Goal: Transaction & Acquisition: Subscribe to service/newsletter

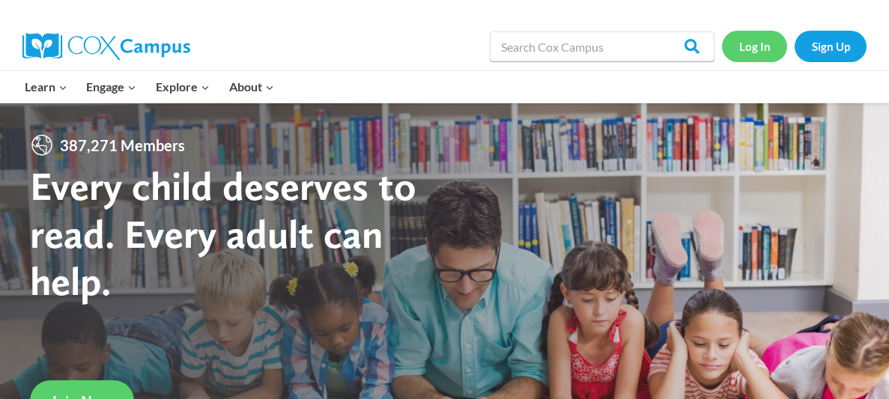
click at [750, 39] on link "Log In" at bounding box center [754, 46] width 65 height 31
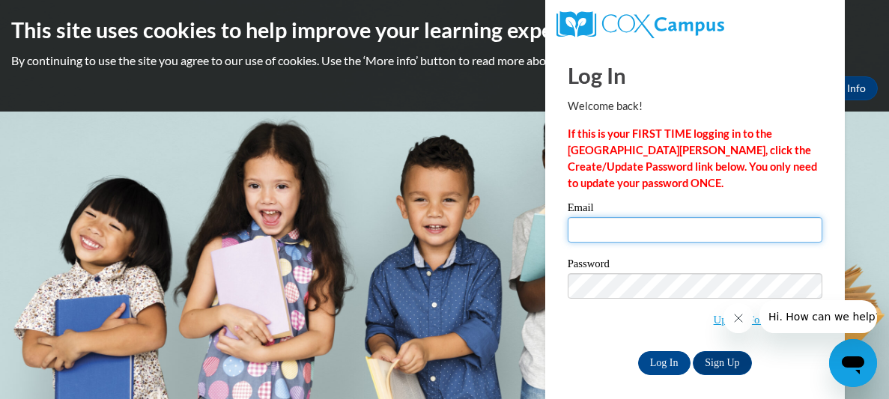
click at [617, 239] on input "Email" at bounding box center [694, 229] width 255 height 25
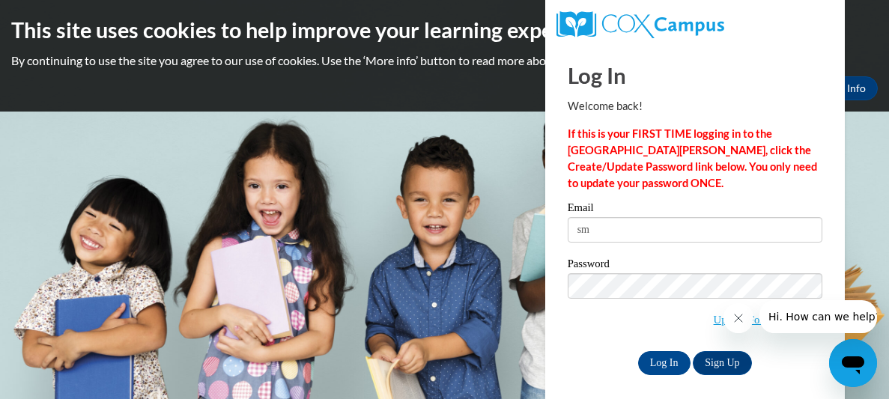
type input "s"
click at [638, 351] on input "Log In" at bounding box center [664, 363] width 52 height 24
type input "sma"
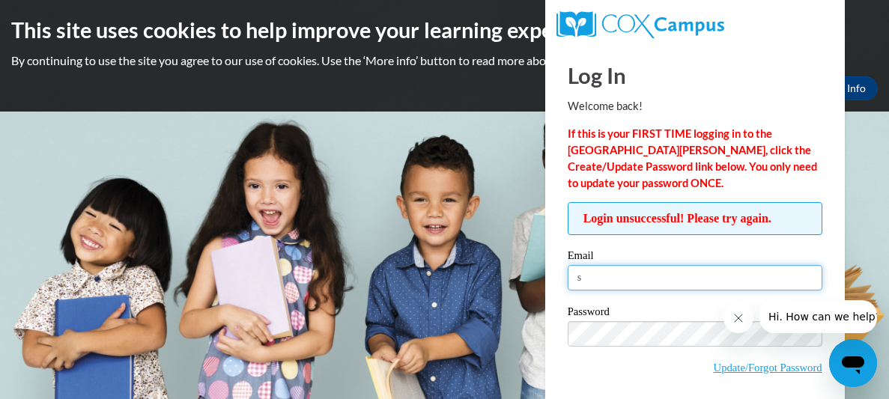
click at [662, 269] on input "s" at bounding box center [694, 277] width 255 height 25
type input "smadlock16@gmail.com"
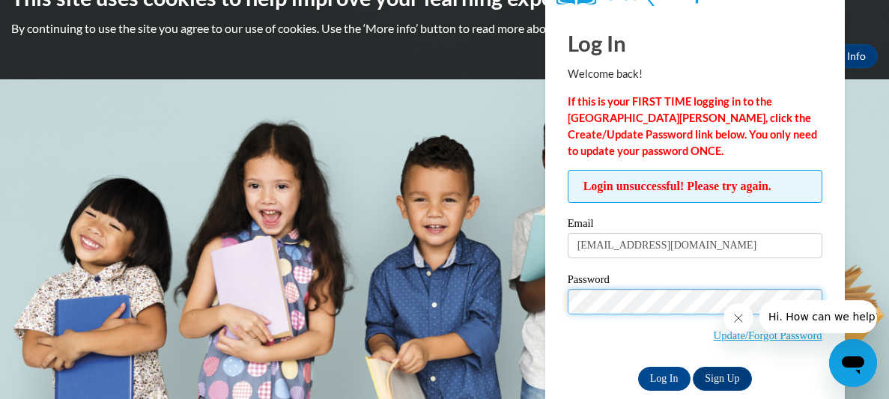
scroll to position [58, 0]
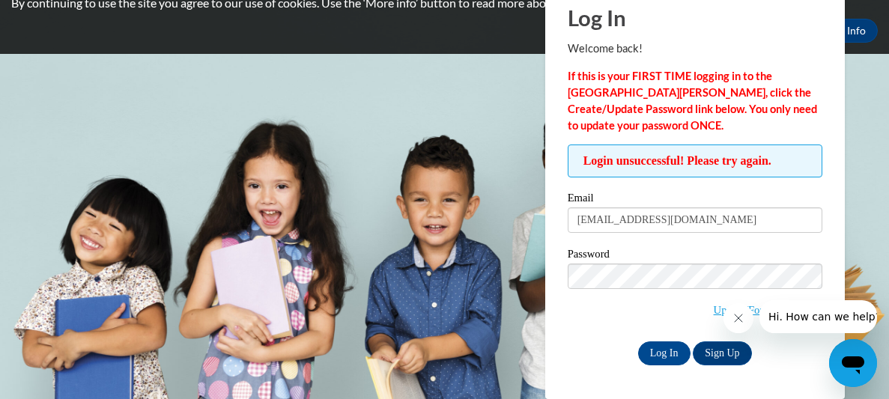
click at [738, 316] on icon "Close message from company" at bounding box center [738, 318] width 12 height 12
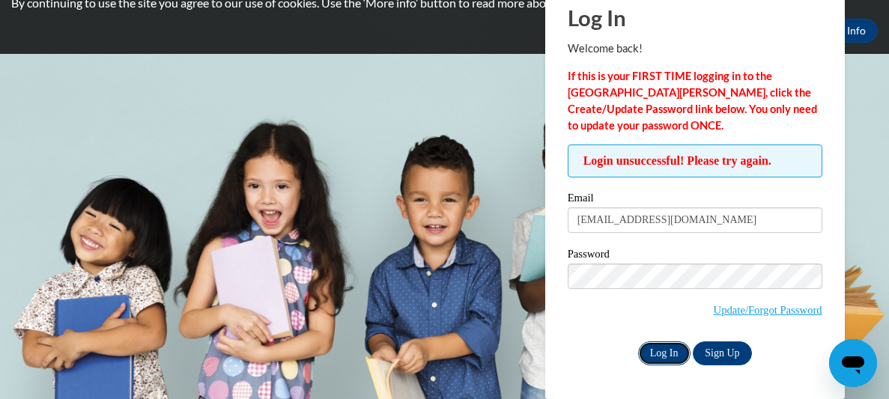
click at [659, 352] on input "Log In" at bounding box center [664, 353] width 52 height 24
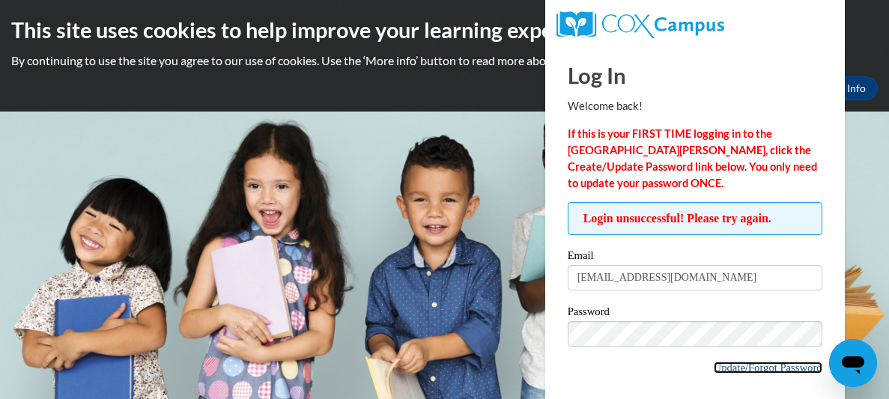
click at [718, 367] on link "Update/Forgot Password" at bounding box center [767, 368] width 109 height 12
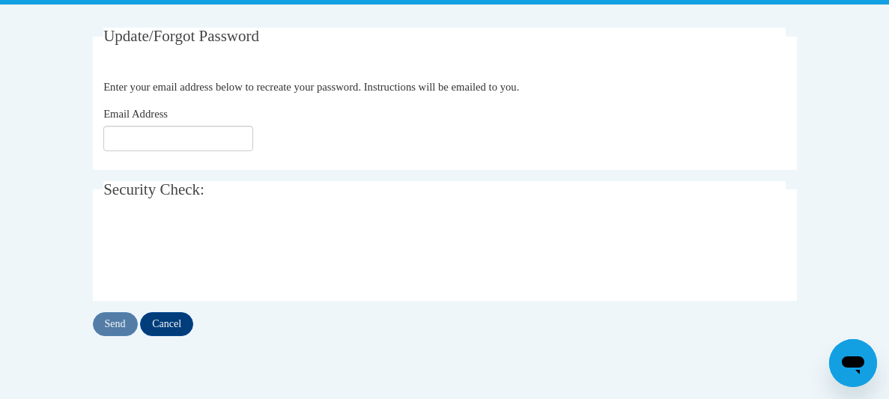
scroll to position [275, 0]
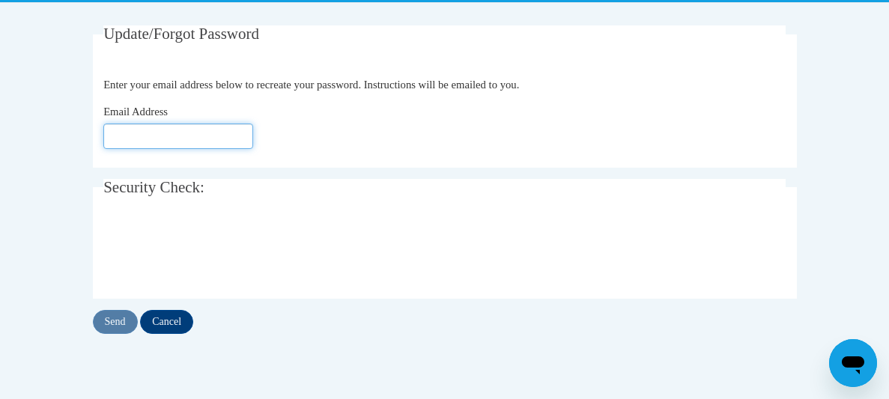
click at [229, 137] on input "Email Address" at bounding box center [178, 136] width 150 height 25
type input "[EMAIL_ADDRESS][DOMAIN_NAME]"
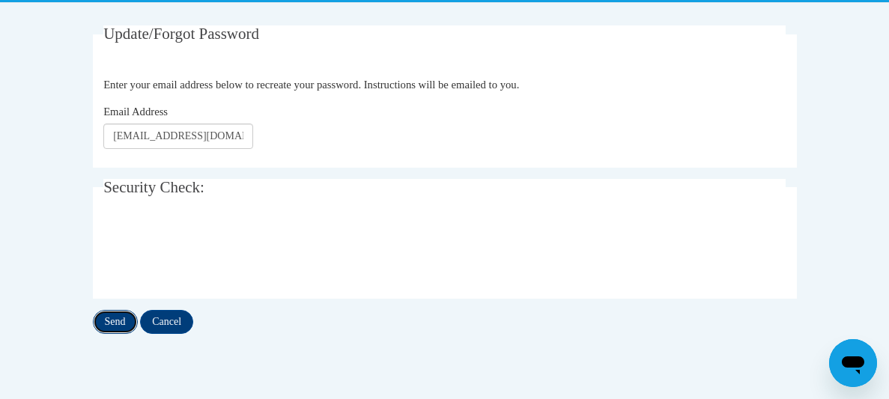
click at [114, 313] on input "Send" at bounding box center [115, 322] width 45 height 24
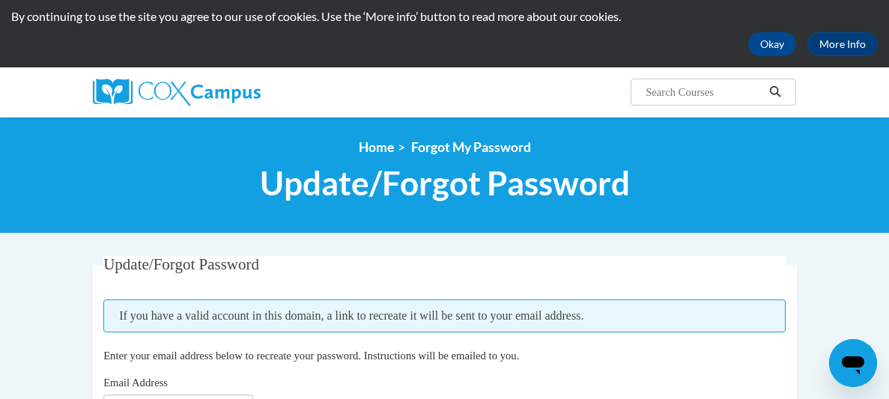
scroll to position [29, 0]
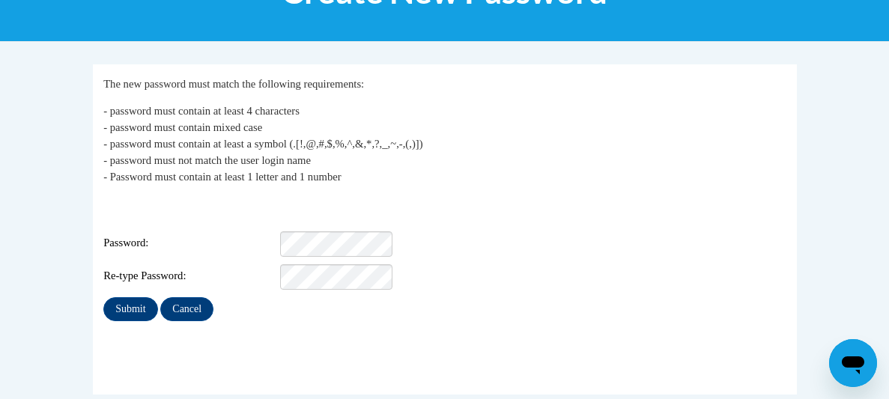
scroll to position [239, 0]
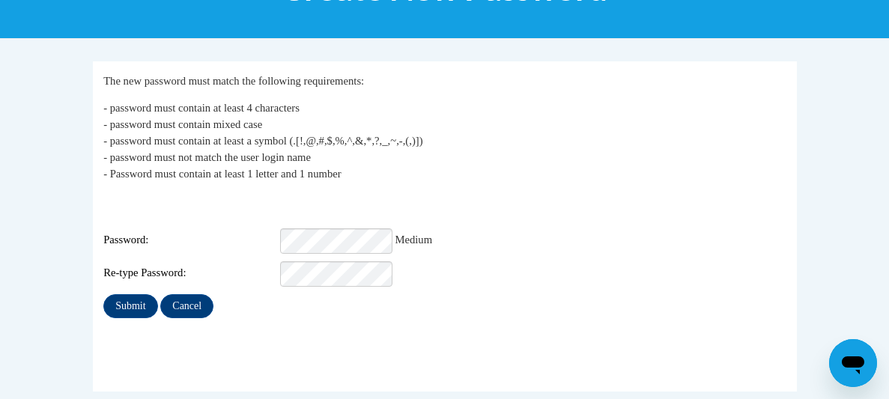
click at [493, 228] on div "Password: Medium" at bounding box center [444, 240] width 682 height 25
click at [144, 295] on input "Submit" at bounding box center [130, 306] width 54 height 24
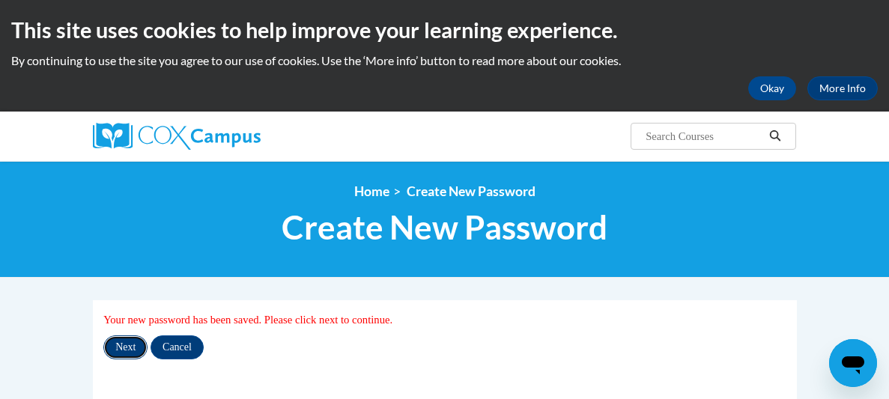
click at [114, 348] on input "Next" at bounding box center [125, 347] width 44 height 24
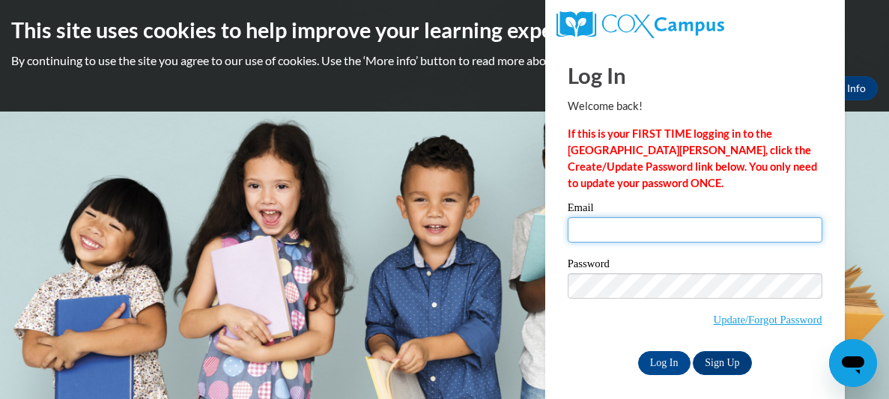
type input "smadlock16@gmail.com"
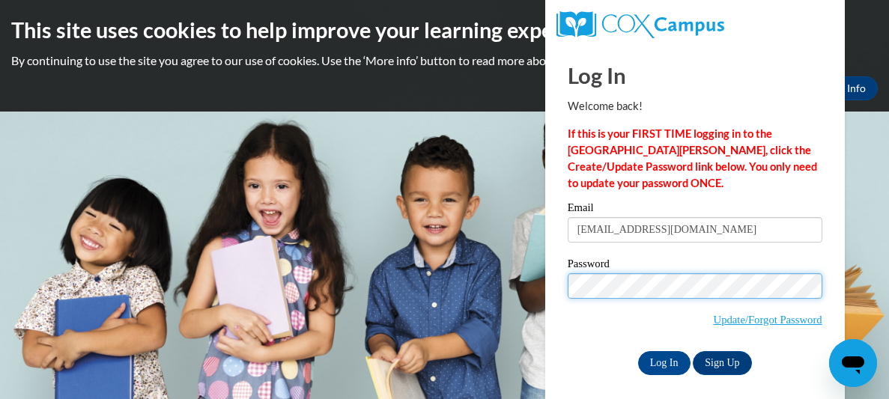
click at [638, 351] on input "Log In" at bounding box center [664, 363] width 52 height 24
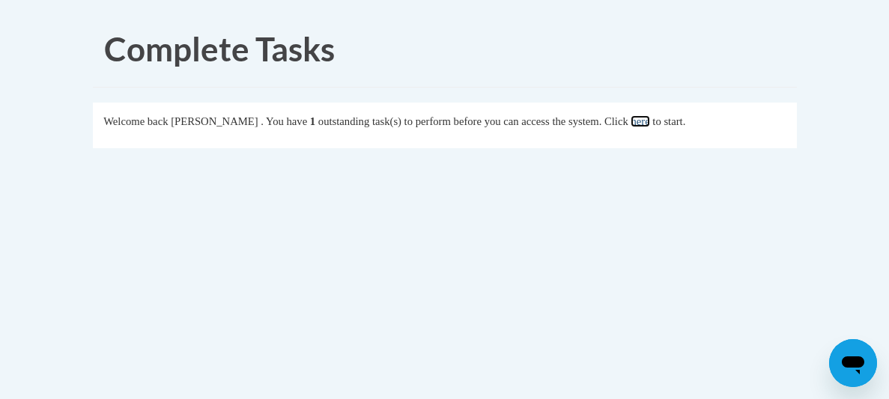
click at [649, 125] on link "here" at bounding box center [639, 121] width 19 height 12
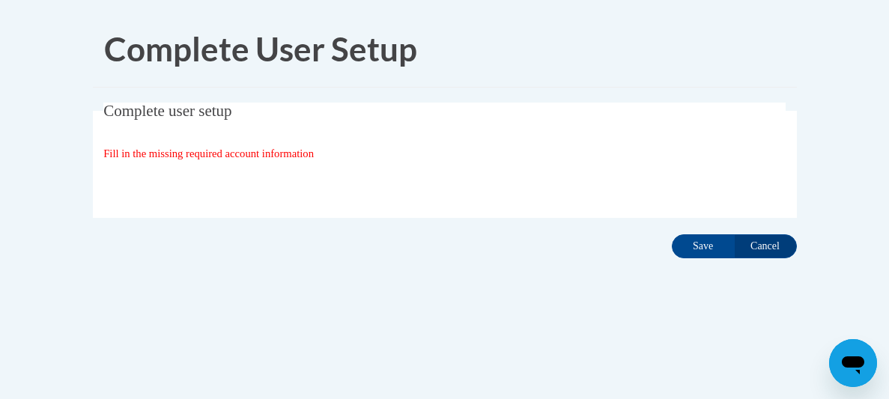
click at [446, 263] on div "Complete user setup Fill in the missing required account information User Profi…" at bounding box center [445, 184] width 726 height 162
click at [697, 240] on input "Save" at bounding box center [702, 246] width 63 height 24
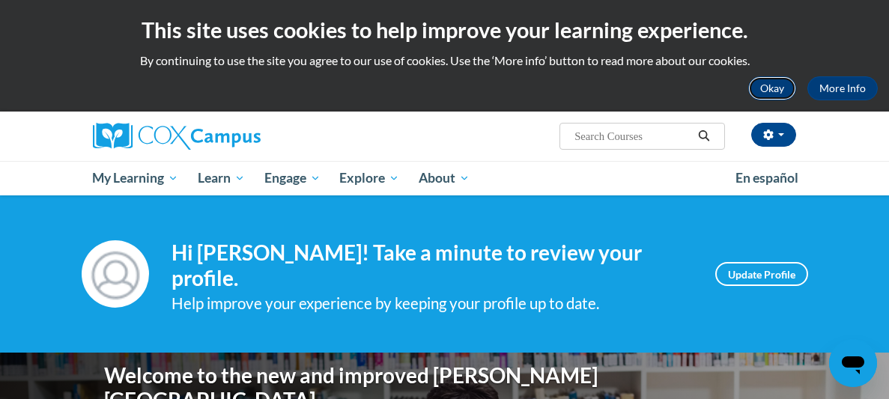
click at [778, 94] on button "Okay" at bounding box center [772, 88] width 48 height 24
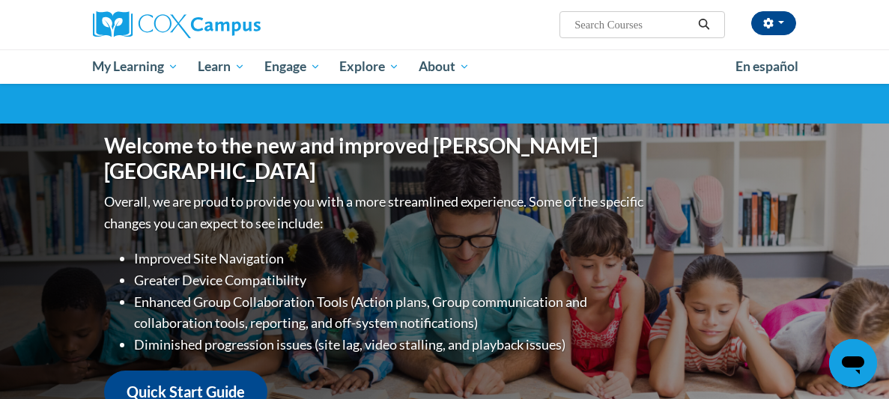
scroll to position [119, 0]
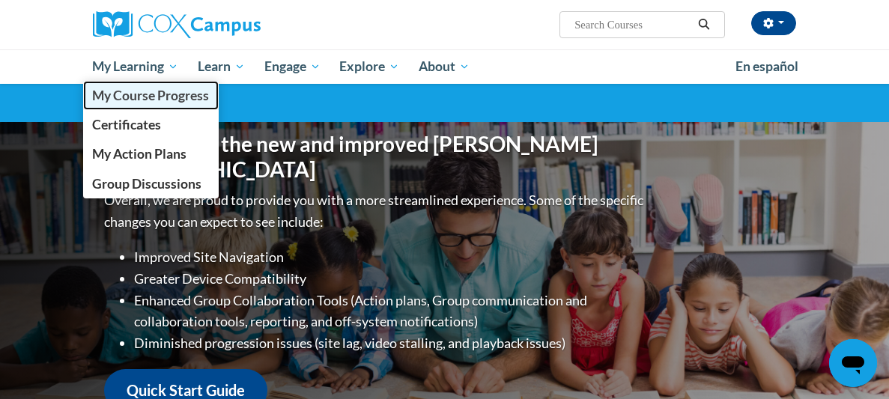
click at [143, 103] on link "My Course Progress" at bounding box center [151, 95] width 136 height 29
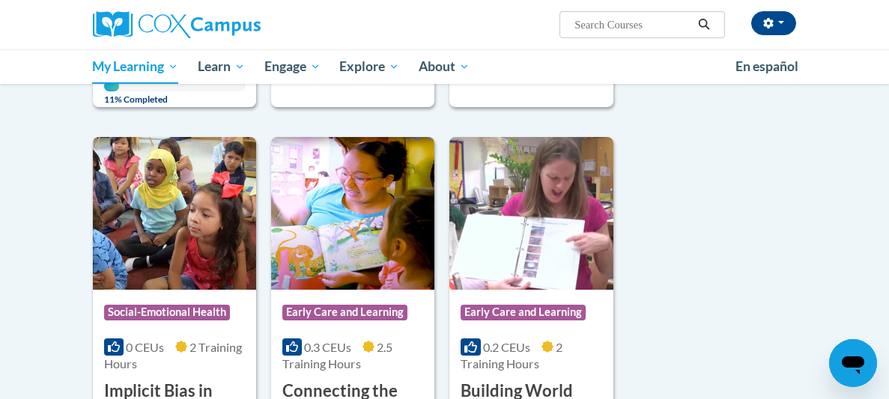
scroll to position [658, 0]
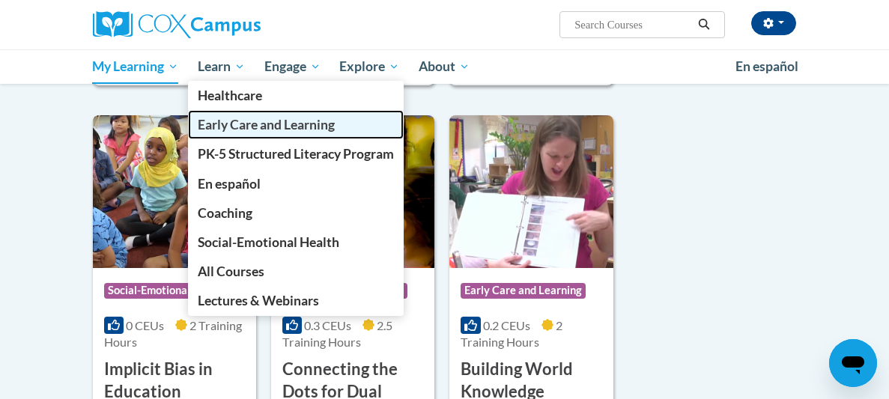
click at [234, 127] on span "Early Care and Learning" at bounding box center [266, 125] width 137 height 16
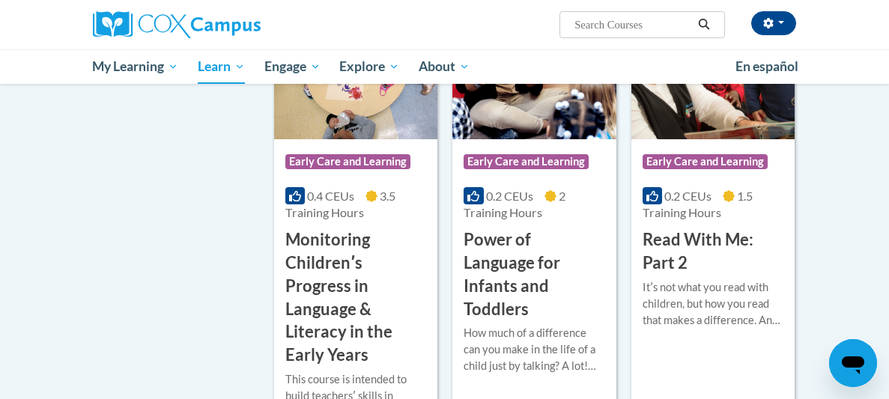
scroll to position [1466, 0]
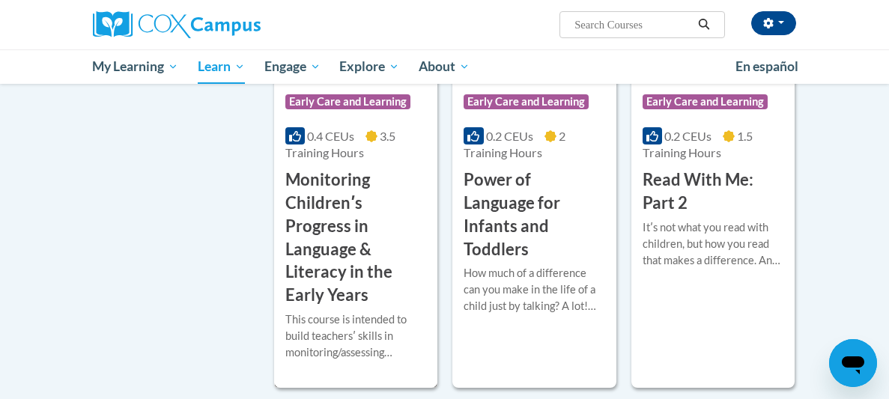
click at [303, 173] on h3 "Monitoring Childrenʹs Progress in Language & Literacy in the Early Years" at bounding box center [355, 237] width 141 height 138
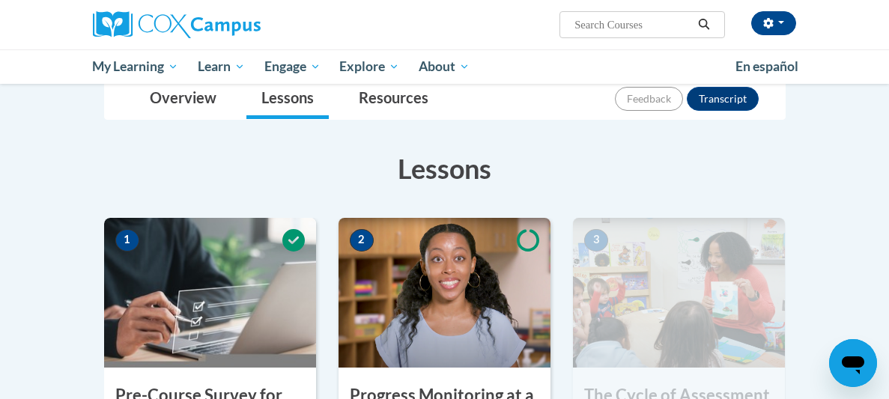
scroll to position [329, 0]
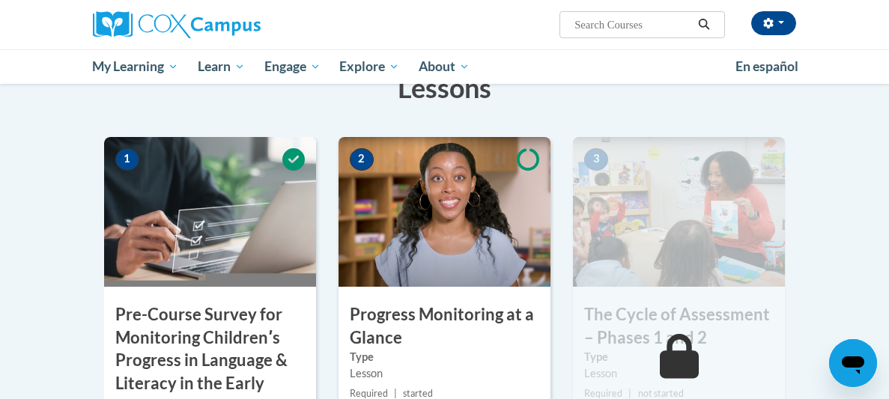
click at [458, 222] on img at bounding box center [444, 212] width 212 height 150
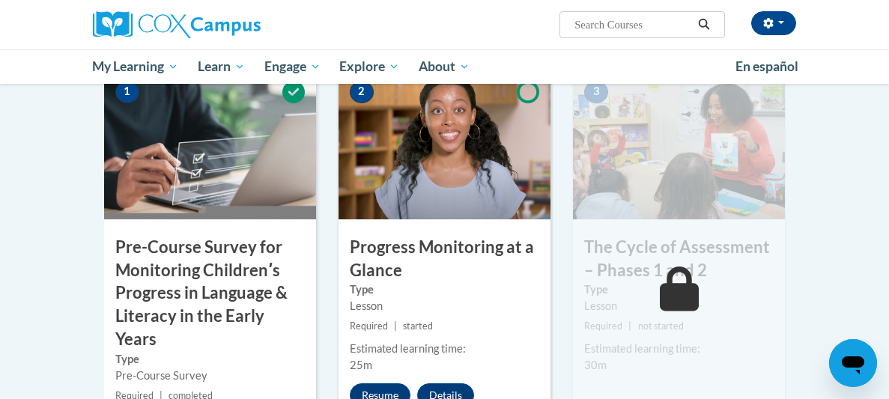
scroll to position [418, 0]
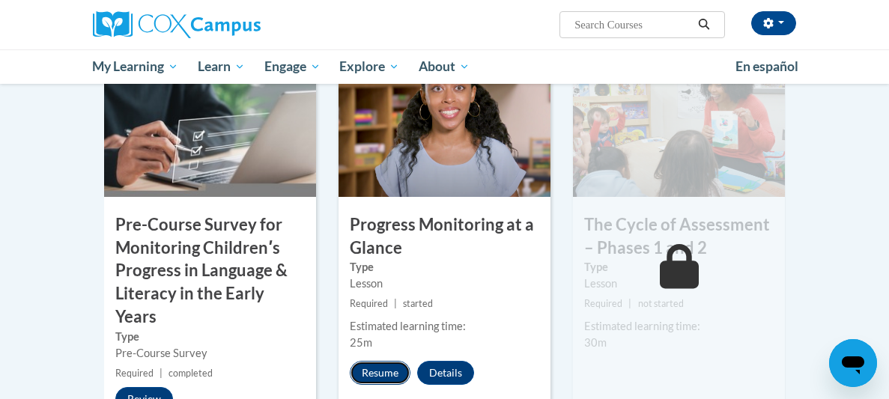
click at [368, 372] on button "Resume" at bounding box center [380, 373] width 61 height 24
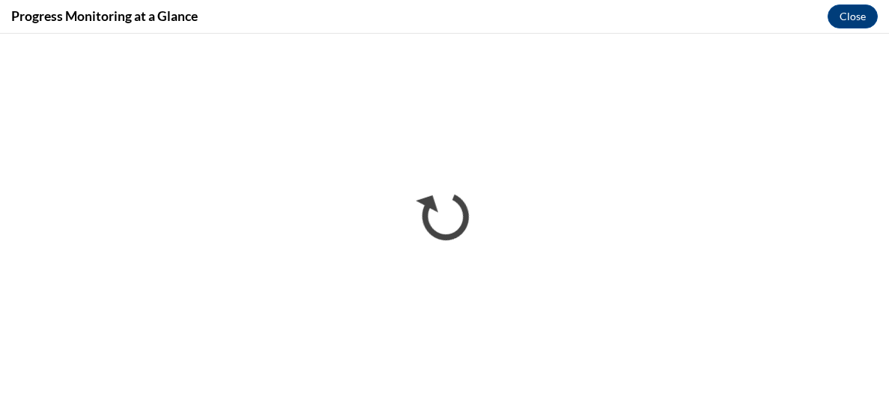
scroll to position [0, 0]
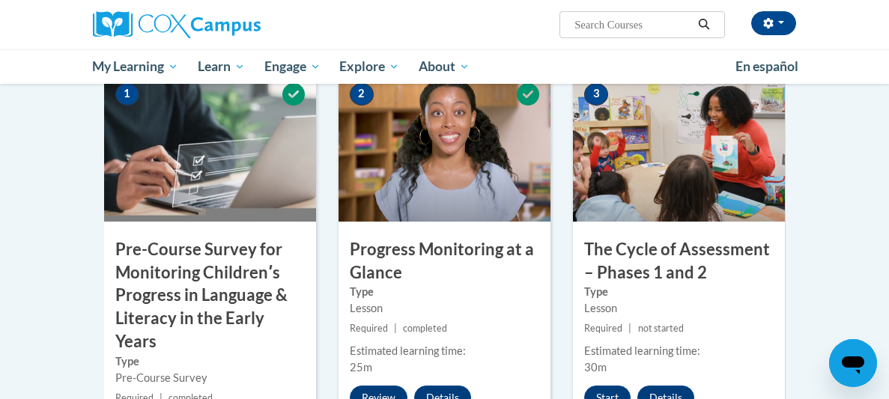
scroll to position [478, 0]
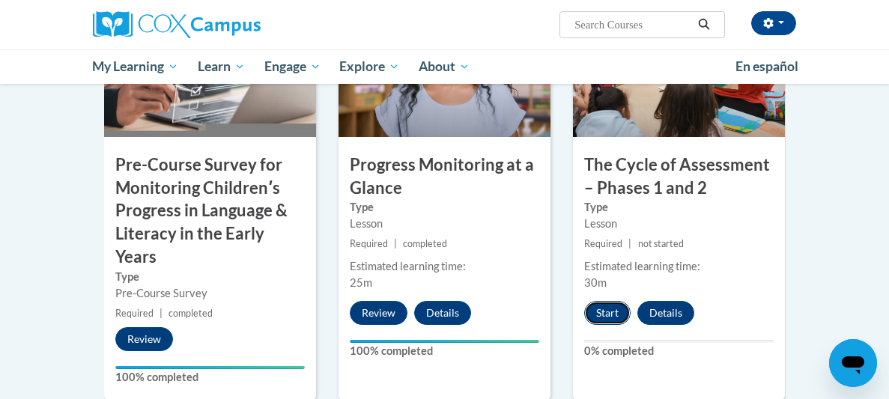
click at [609, 310] on button "Start" at bounding box center [607, 313] width 46 height 24
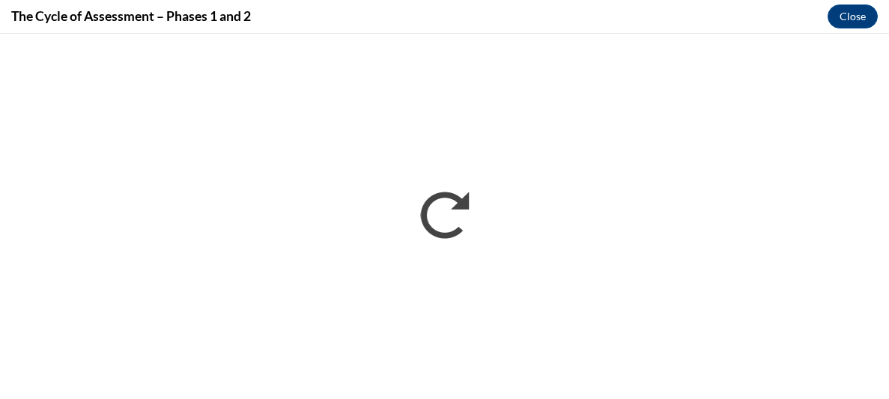
scroll to position [0, 0]
